Goal: Use online tool/utility: Utilize a website feature to perform a specific function

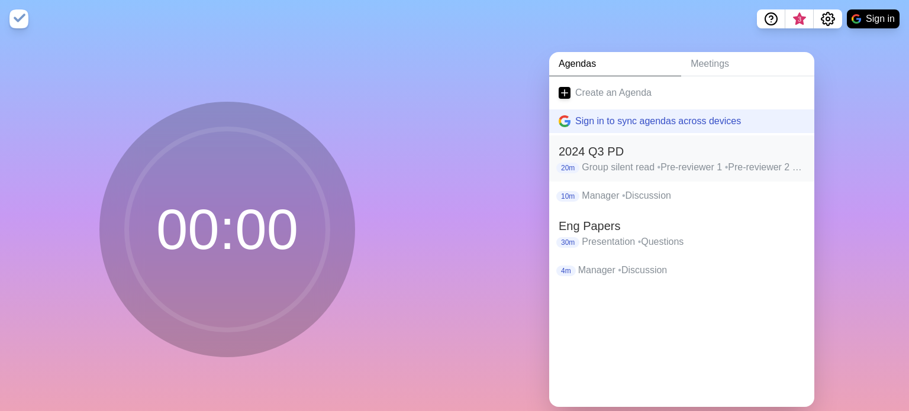
click at [639, 160] on p "Group silent read • Pre-reviewer 1 • Pre-reviewer 2 • Manager respond to pre-re…" at bounding box center [693, 167] width 223 height 14
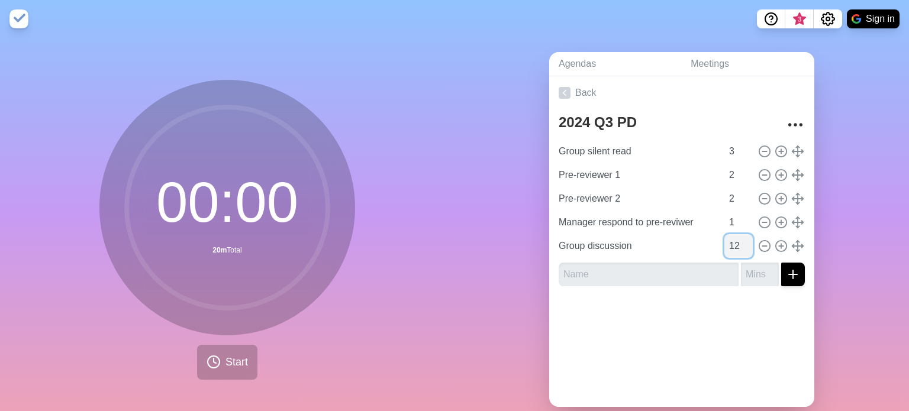
click at [737, 246] on input "12" at bounding box center [738, 246] width 28 height 24
type input "10"
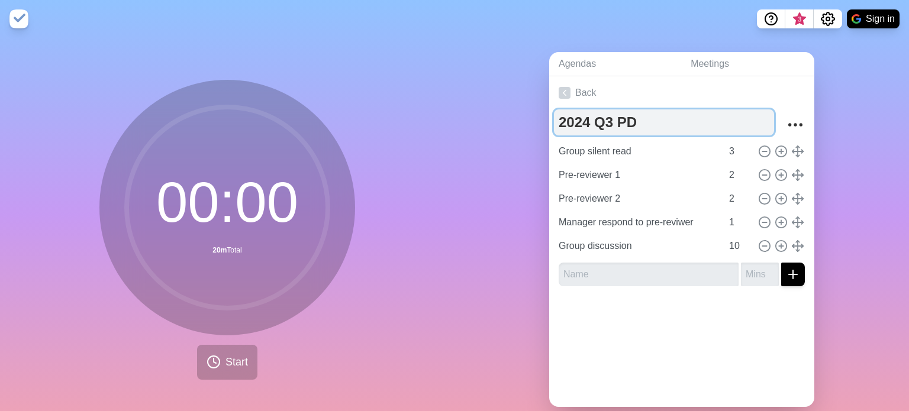
click at [590, 121] on textarea "2024 Q3 PD" at bounding box center [664, 123] width 220 height 26
type textarea "2025 Q3 PD"
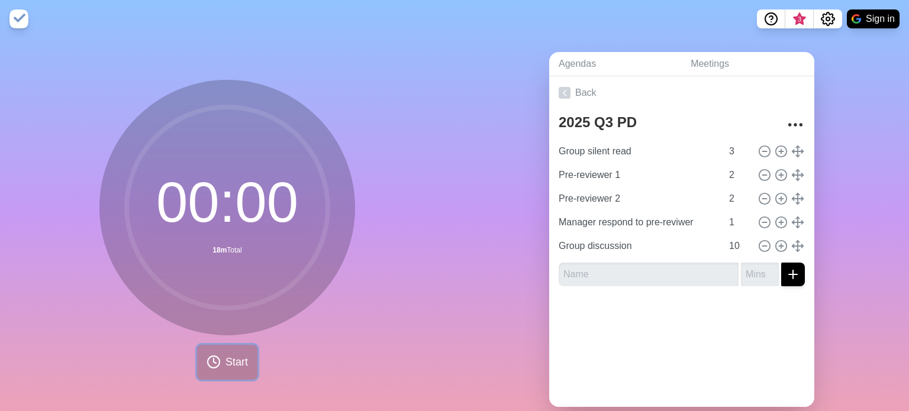
click at [227, 364] on span "Start" at bounding box center [237, 363] width 22 height 16
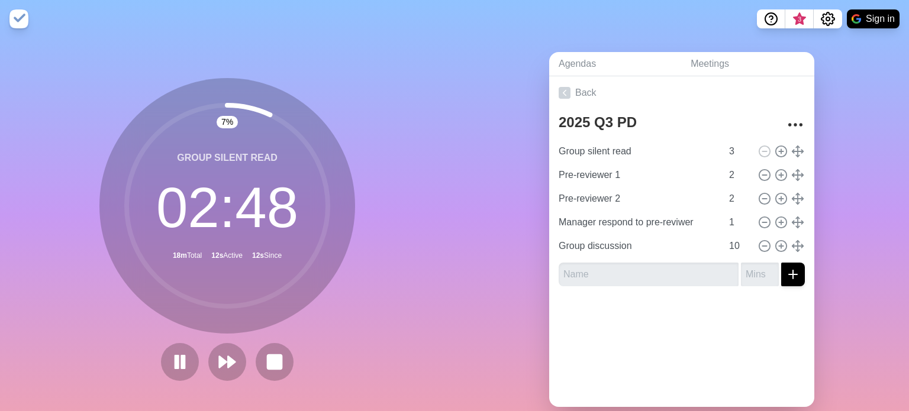
click at [323, 234] on circle at bounding box center [227, 205] width 201 height 201
drag, startPoint x: 276, startPoint y: 117, endPoint x: 329, endPoint y: 172, distance: 76.2
click at [329, 172] on icon at bounding box center [227, 206] width 237 height 237
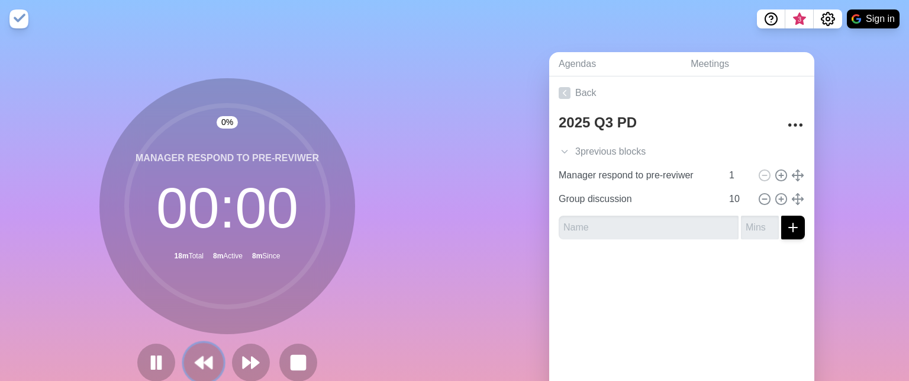
click at [206, 366] on icon at bounding box center [204, 362] width 20 height 20
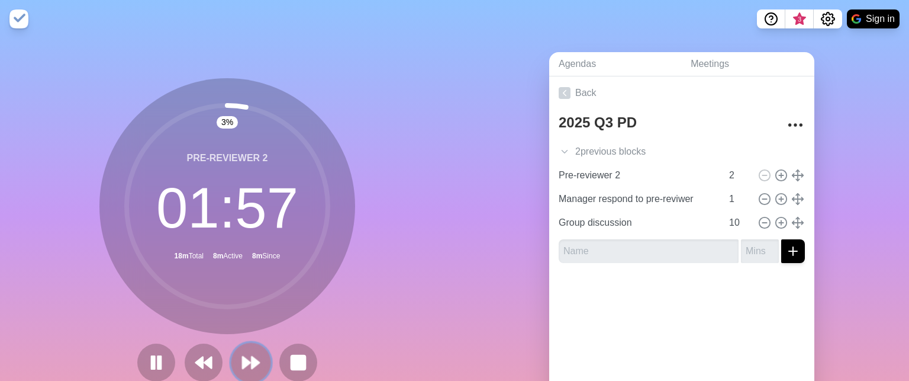
click at [243, 360] on polygon at bounding box center [247, 362] width 8 height 12
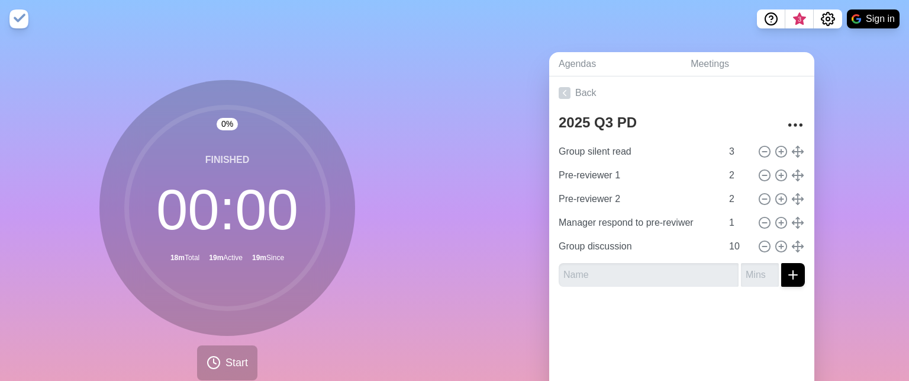
click at [378, 289] on div "0 % Finished 00 : 00 18m Total 19m Active 19m Since Start" at bounding box center [227, 234] width 455 height 393
click at [214, 365] on icon at bounding box center [214, 362] width 14 height 14
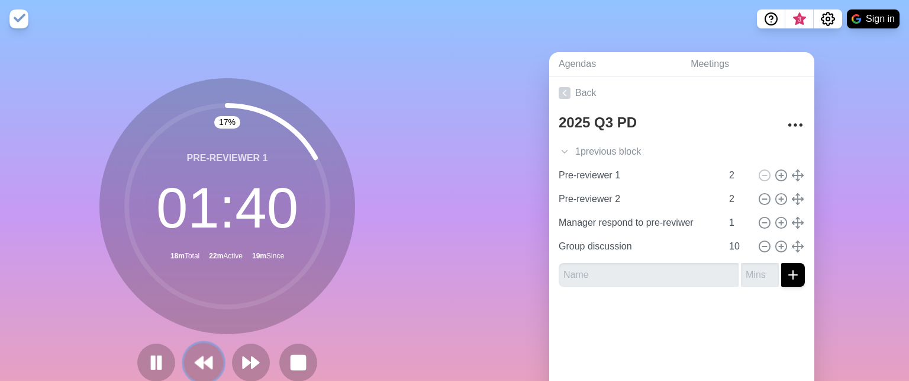
click at [215, 366] on button at bounding box center [203, 362] width 40 height 40
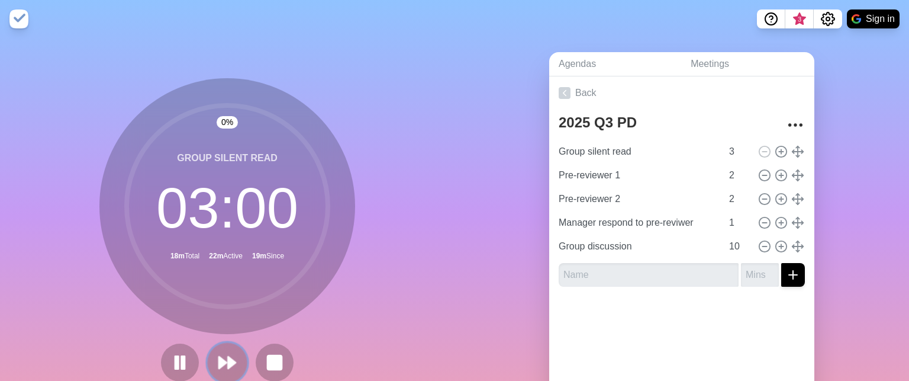
click at [229, 366] on polygon at bounding box center [232, 362] width 8 height 12
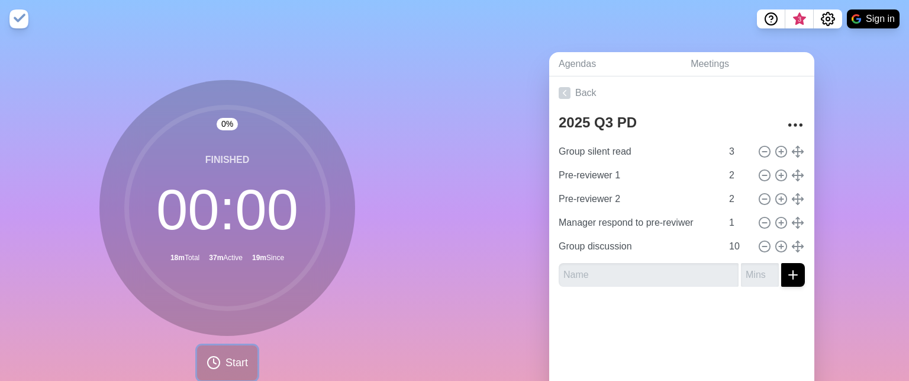
click at [217, 356] on icon at bounding box center [214, 362] width 14 height 14
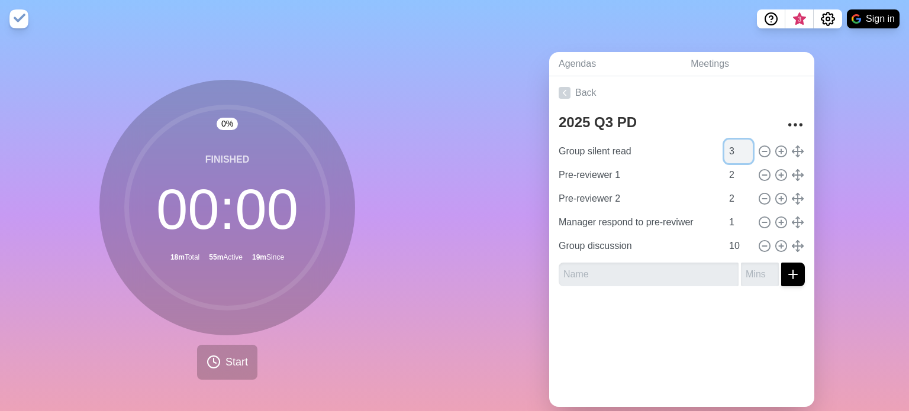
click at [729, 148] on input "3" at bounding box center [738, 152] width 28 height 24
type input "1"
click at [735, 250] on input "10" at bounding box center [738, 246] width 28 height 24
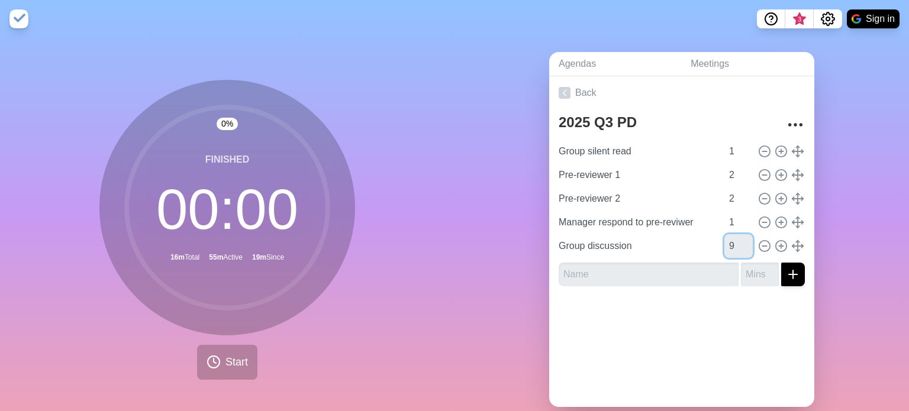
type input "9"
click at [697, 334] on div at bounding box center [681, 319] width 265 height 47
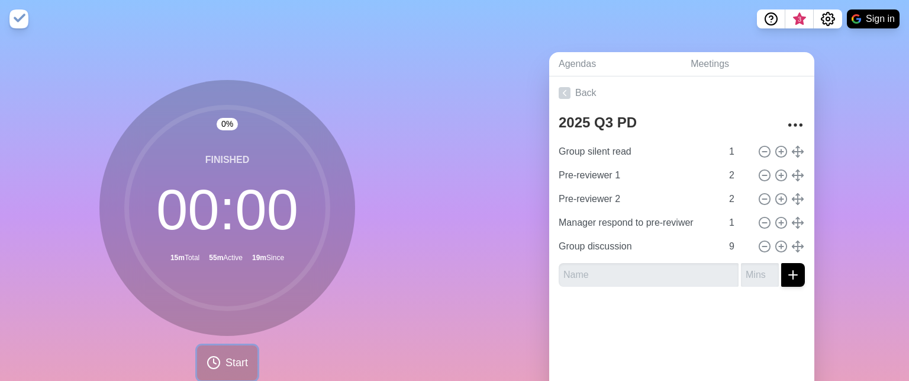
click at [226, 359] on span "Start" at bounding box center [237, 363] width 22 height 16
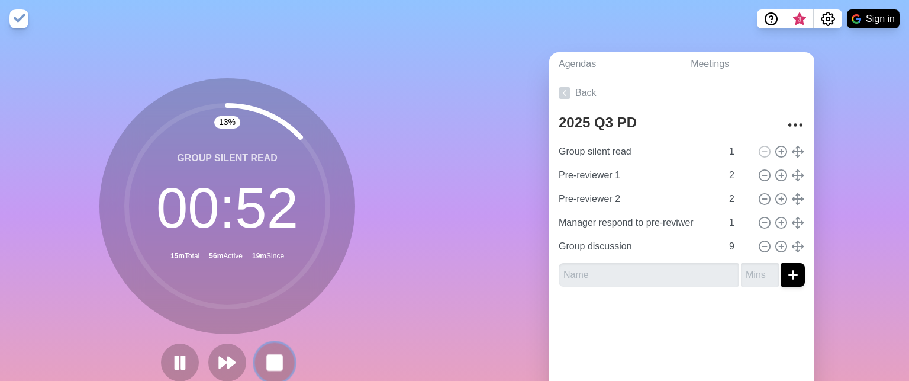
click at [269, 365] on rect at bounding box center [274, 362] width 15 height 15
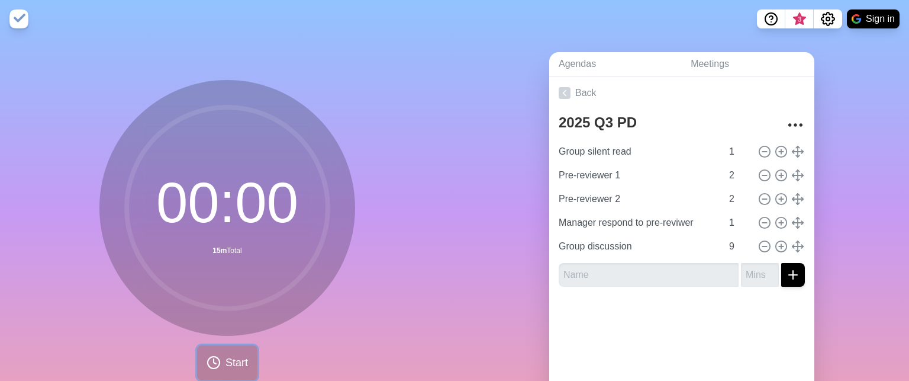
click at [230, 363] on span "Start" at bounding box center [237, 363] width 22 height 16
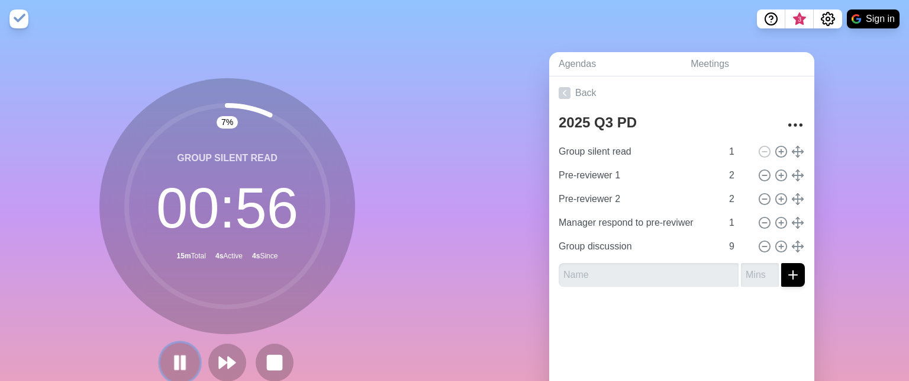
click at [182, 360] on rect at bounding box center [184, 362] width 4 height 13
click at [280, 353] on icon at bounding box center [275, 362] width 20 height 20
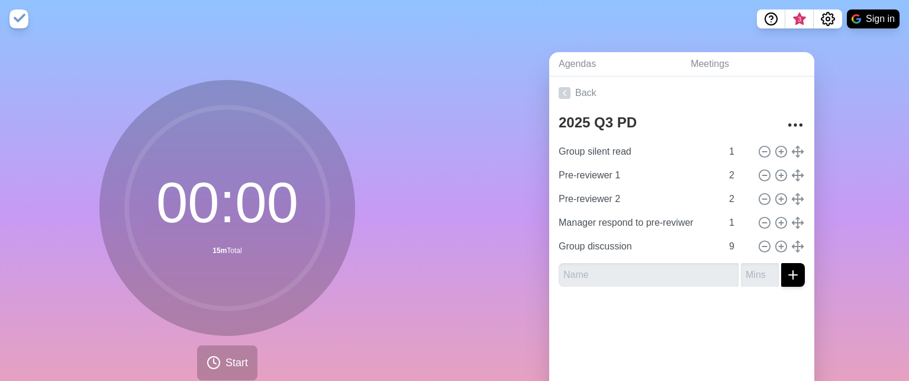
click at [290, 211] on circle at bounding box center [227, 207] width 201 height 201
click at [237, 359] on span "Start" at bounding box center [237, 363] width 22 height 16
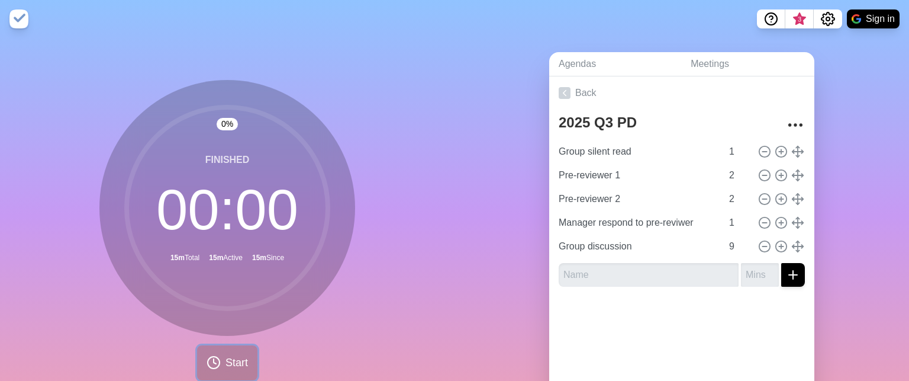
click at [239, 358] on span "Start" at bounding box center [237, 363] width 22 height 16
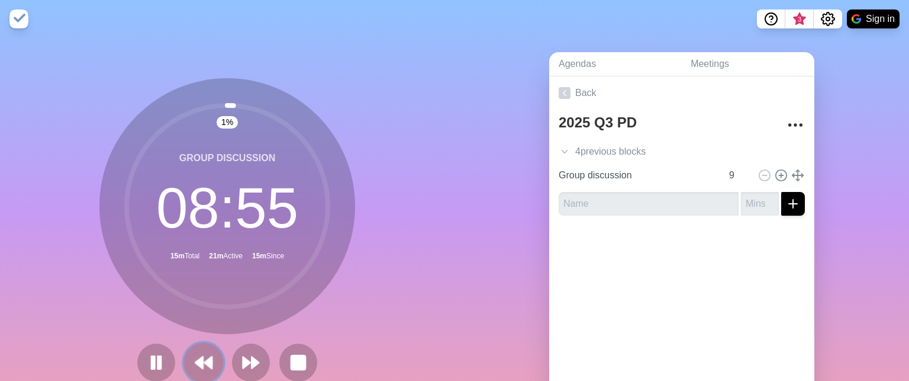
click at [197, 369] on icon at bounding box center [204, 362] width 20 height 20
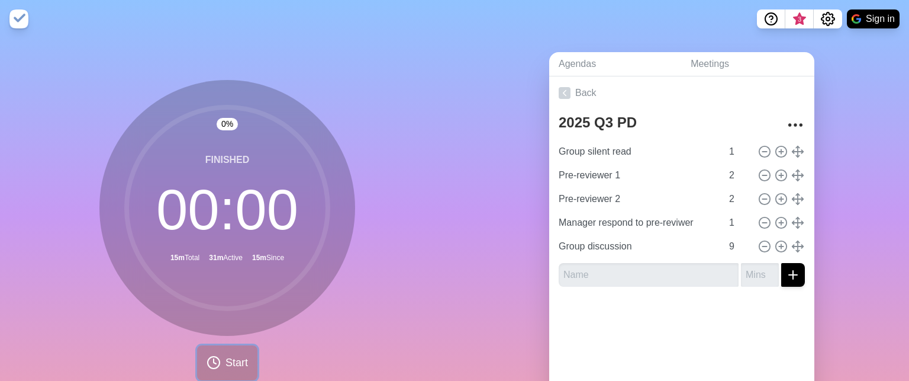
click at [229, 362] on span "Start" at bounding box center [237, 363] width 22 height 16
